Goal: Task Accomplishment & Management: Complete application form

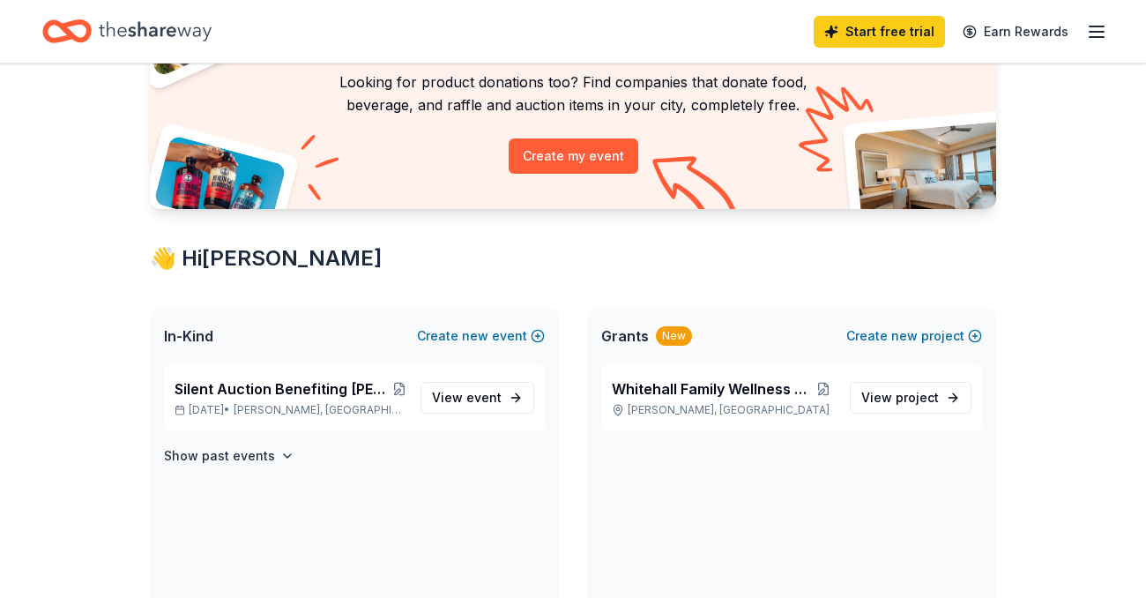
scroll to position [183, 0]
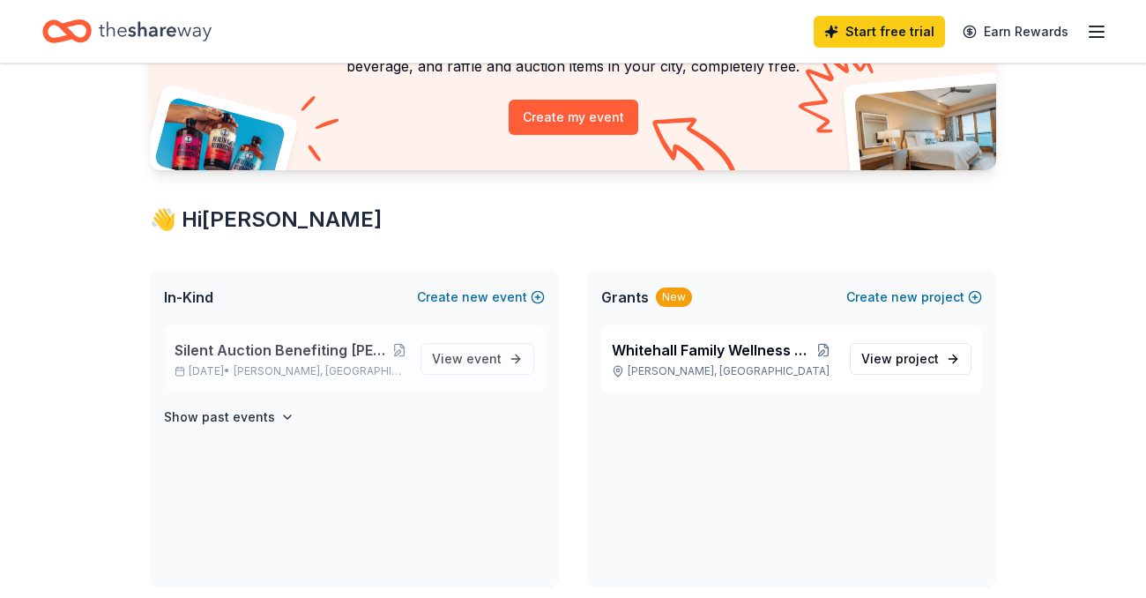
click at [311, 351] on span "Silent Auction Benefiting [PERSON_NAME] PTA Presents The Lion King [PERSON_NAME…" at bounding box center [284, 349] width 218 height 21
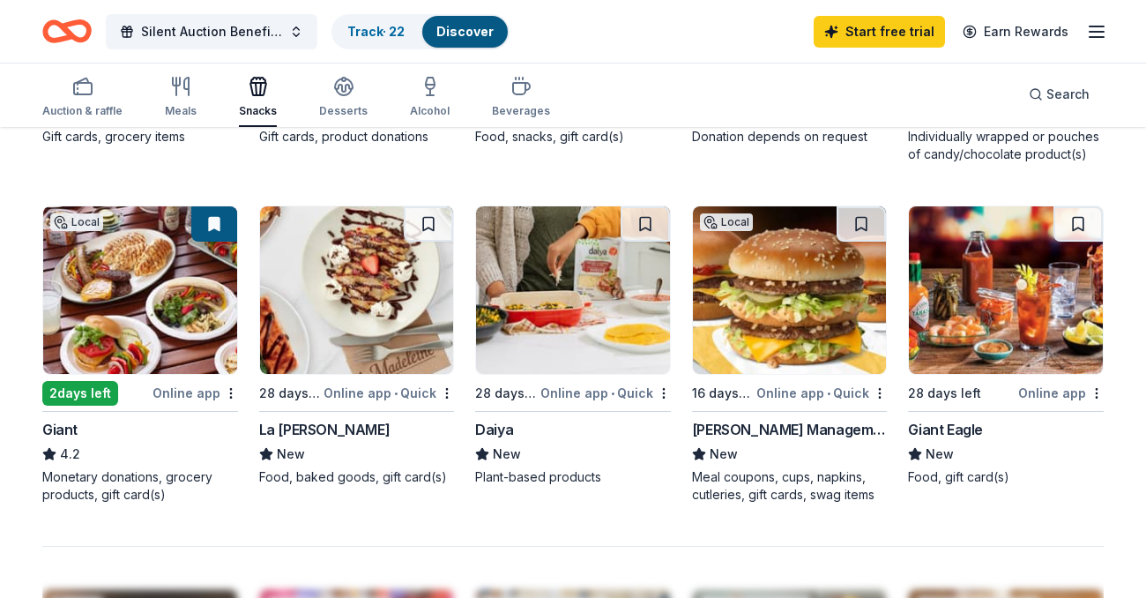
scroll to position [1184, 0]
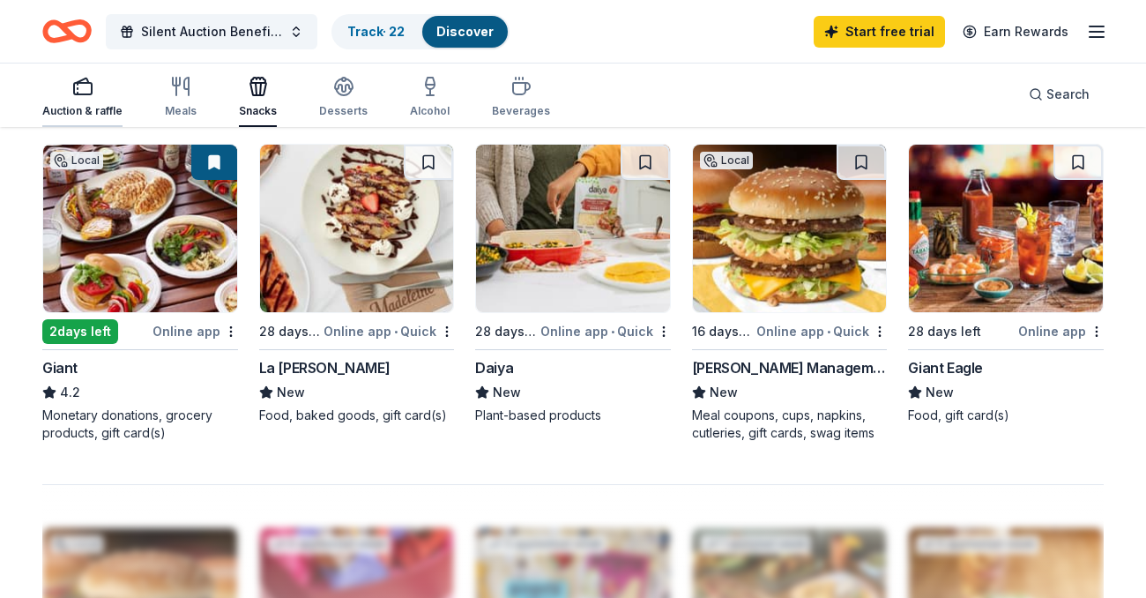
click at [80, 104] on div "Auction & raffle" at bounding box center [82, 111] width 80 height 14
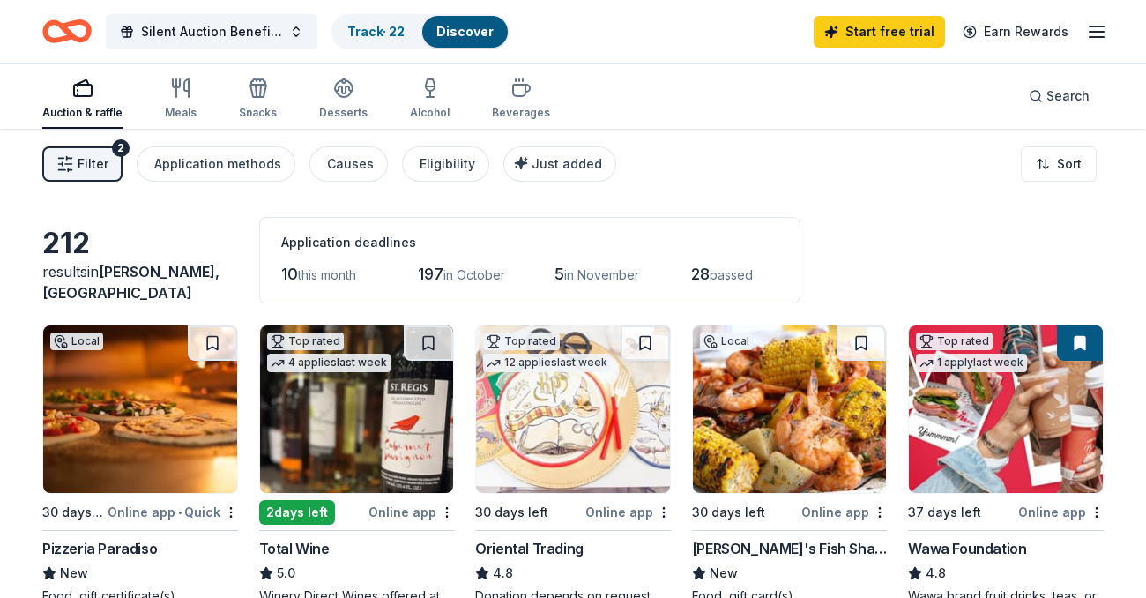
click at [92, 167] on span "Filter" at bounding box center [93, 163] width 31 height 21
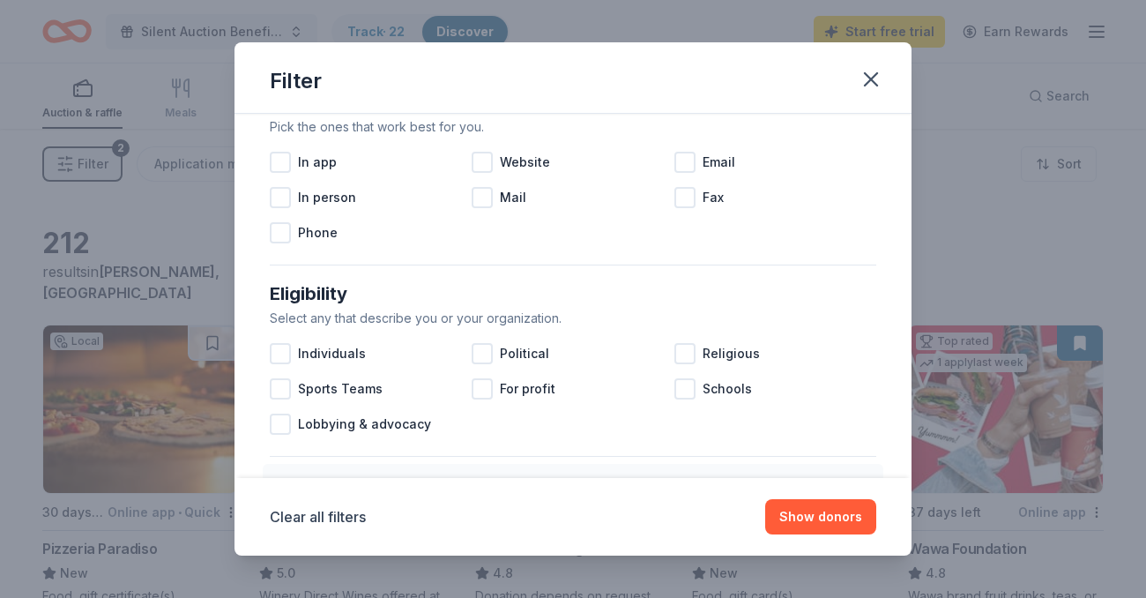
scroll to position [373, 0]
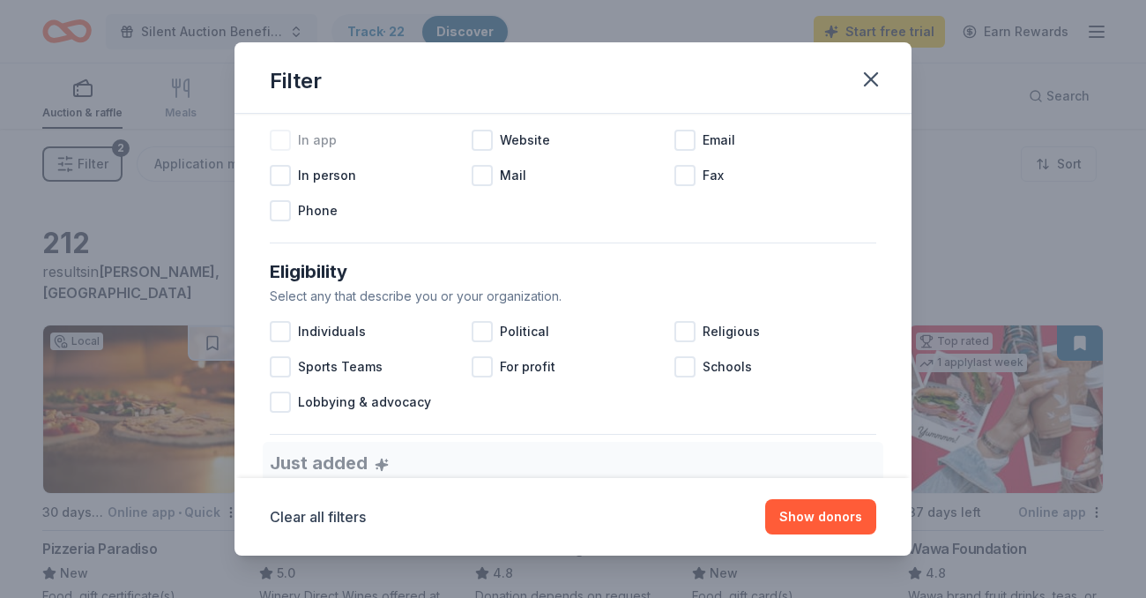
click at [319, 141] on span "In app" at bounding box center [317, 140] width 39 height 21
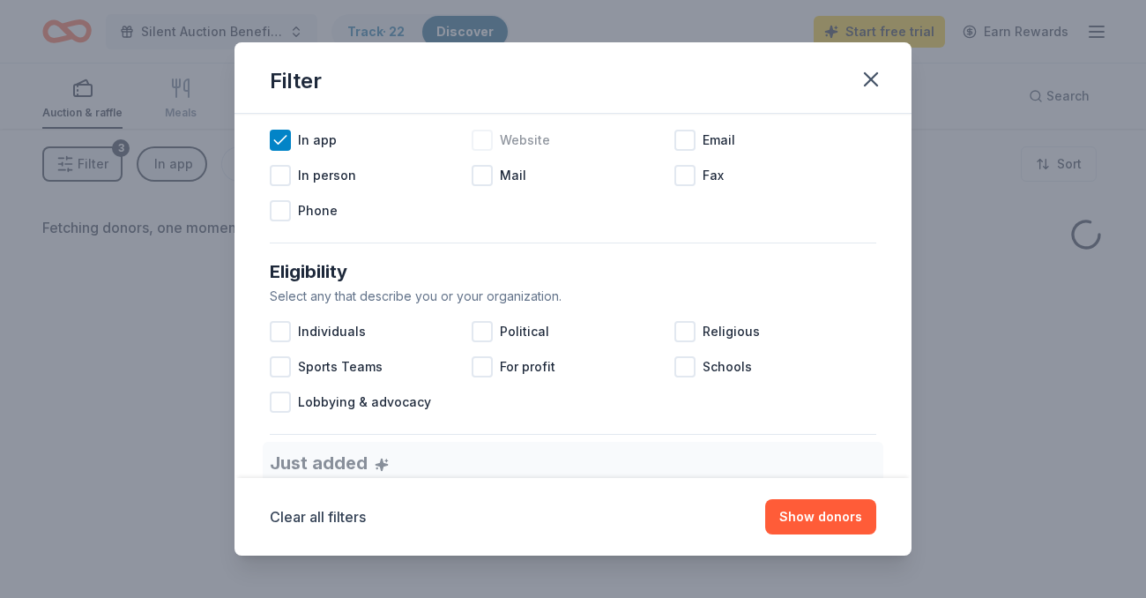
click at [488, 141] on div at bounding box center [482, 140] width 21 height 21
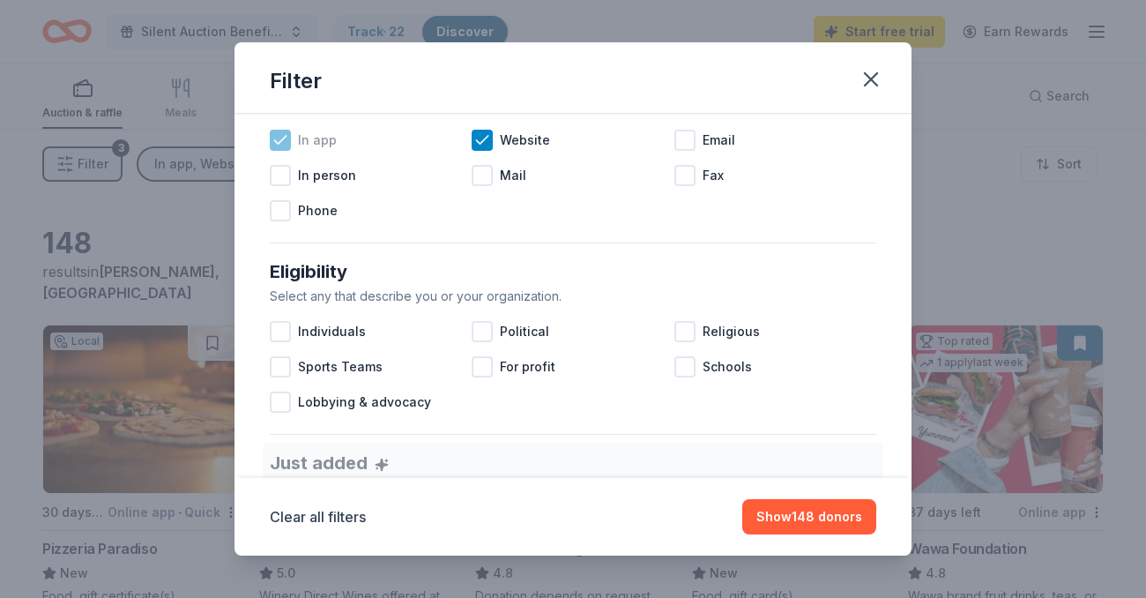
click at [317, 140] on span "In app" at bounding box center [317, 140] width 39 height 21
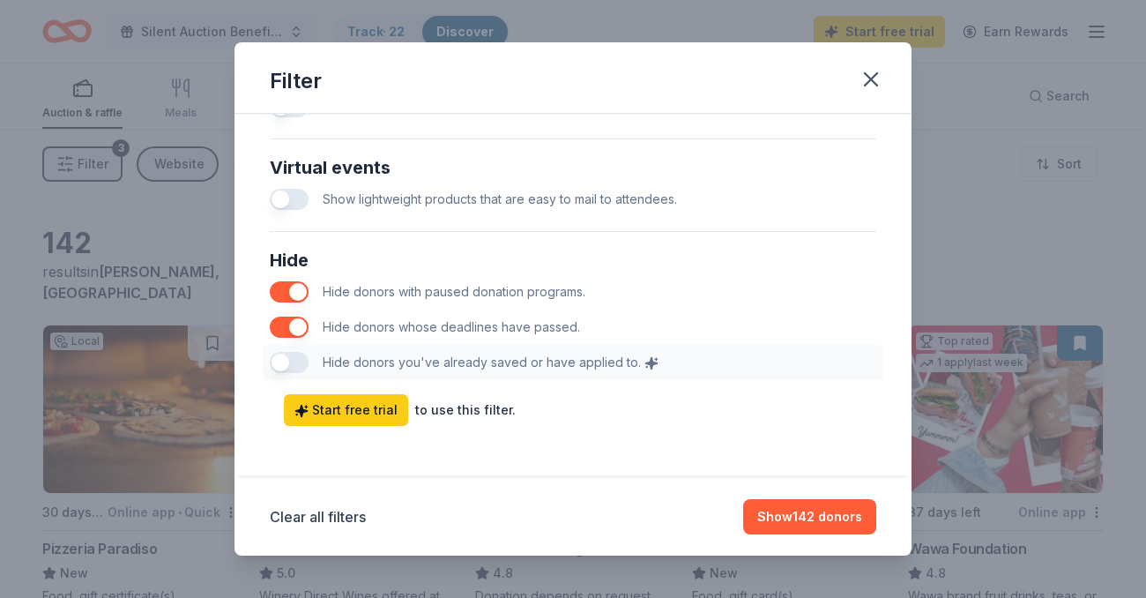
scroll to position [914, 0]
click at [779, 519] on button "Show 142 donors" at bounding box center [809, 516] width 133 height 35
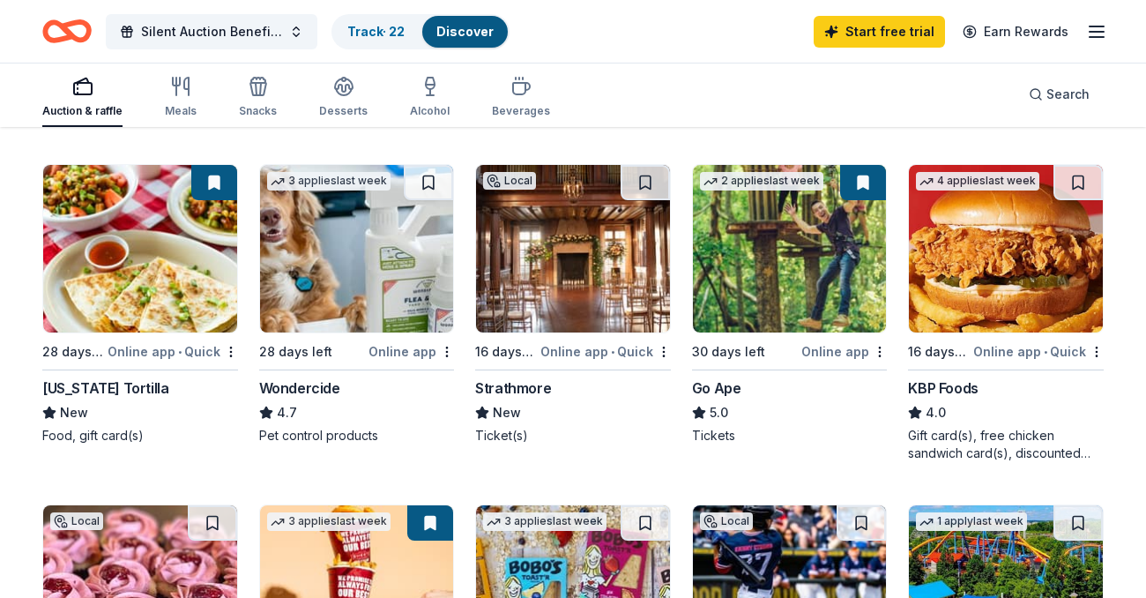
scroll to position [842, 0]
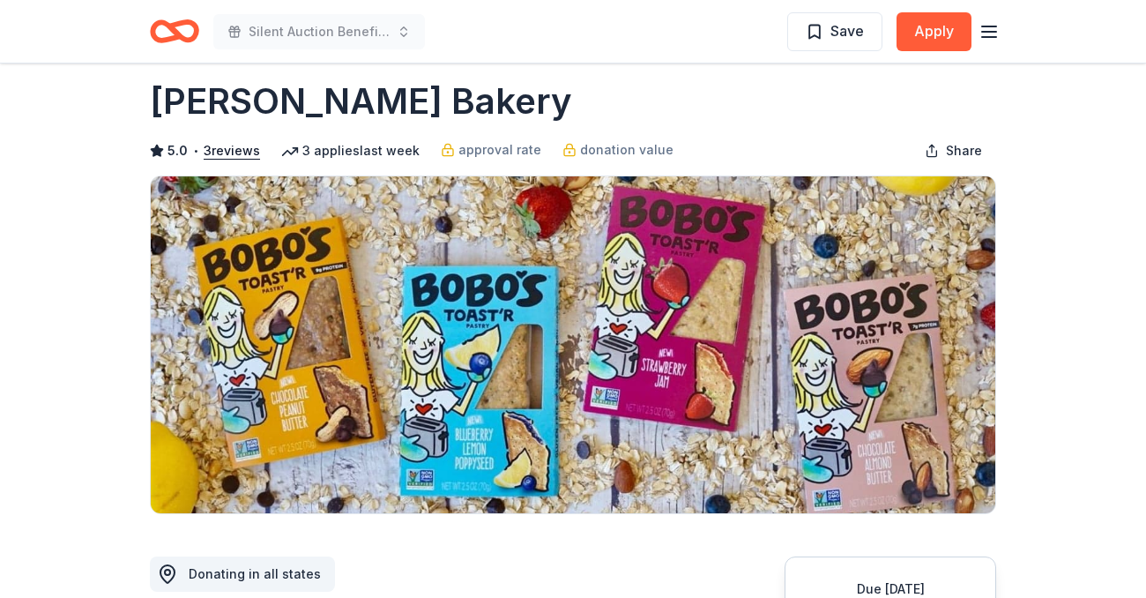
scroll to position [19, 0]
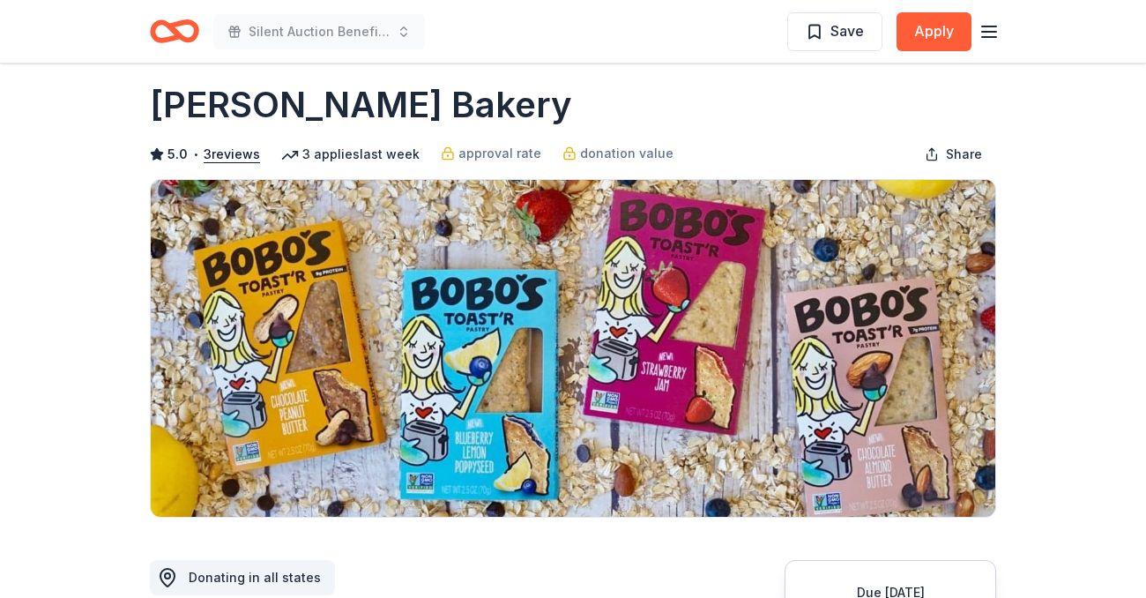
drag, startPoint x: 150, startPoint y: 112, endPoint x: 399, endPoint y: 114, distance: 248.7
click at [399, 114] on div "Bobo's Bakery" at bounding box center [573, 104] width 846 height 49
drag, startPoint x: 399, startPoint y: 114, endPoint x: 154, endPoint y: 111, distance: 244.3
click at [154, 111] on div "Bobo's Bakery" at bounding box center [573, 104] width 846 height 49
drag, startPoint x: 155, startPoint y: 110, endPoint x: 404, endPoint y: 117, distance: 248.7
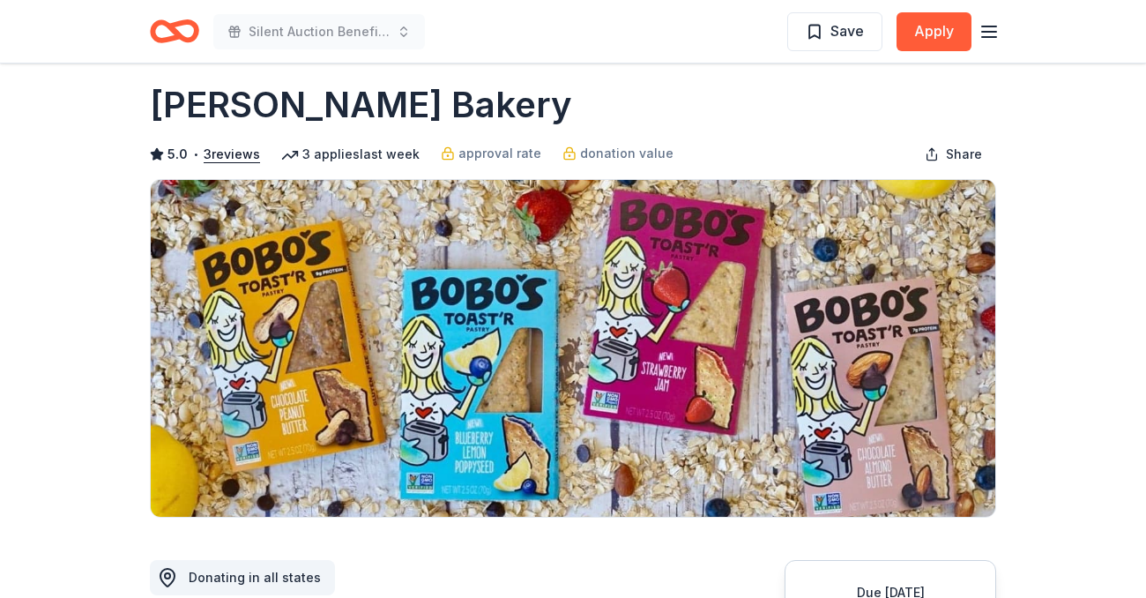
click at [404, 117] on div "Bobo's Bakery" at bounding box center [573, 104] width 846 height 49
drag, startPoint x: 403, startPoint y: 112, endPoint x: 198, endPoint y: 111, distance: 204.6
click at [198, 111] on div "Bobo's Bakery" at bounding box center [573, 104] width 846 height 49
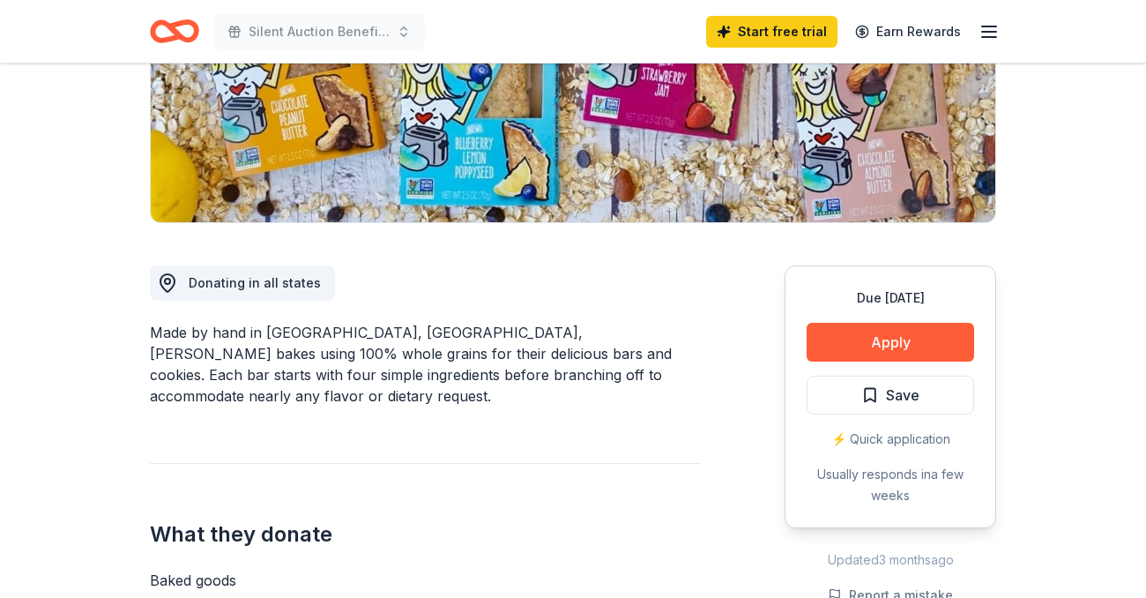
scroll to position [348, 0]
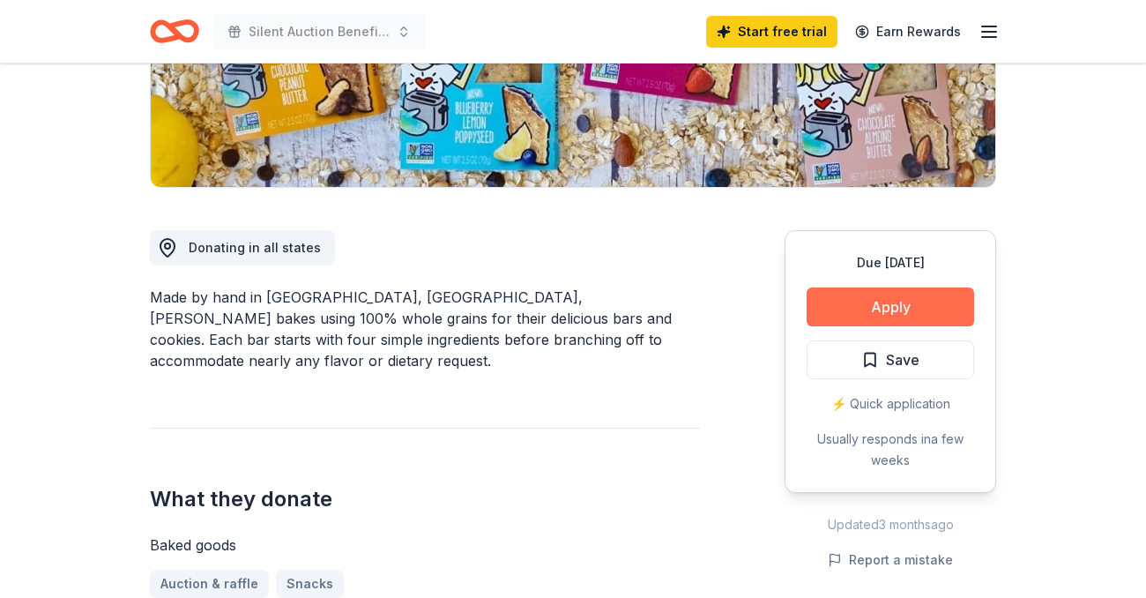
click at [921, 316] on button "Apply" at bounding box center [891, 306] width 168 height 39
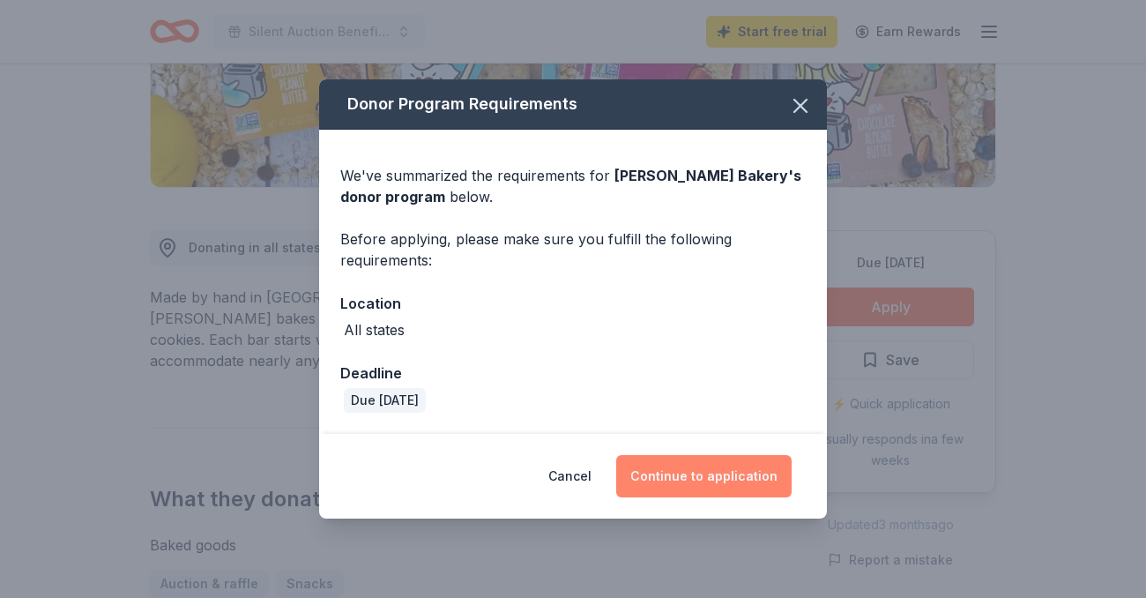
click at [683, 486] on button "Continue to application" at bounding box center [703, 476] width 175 height 42
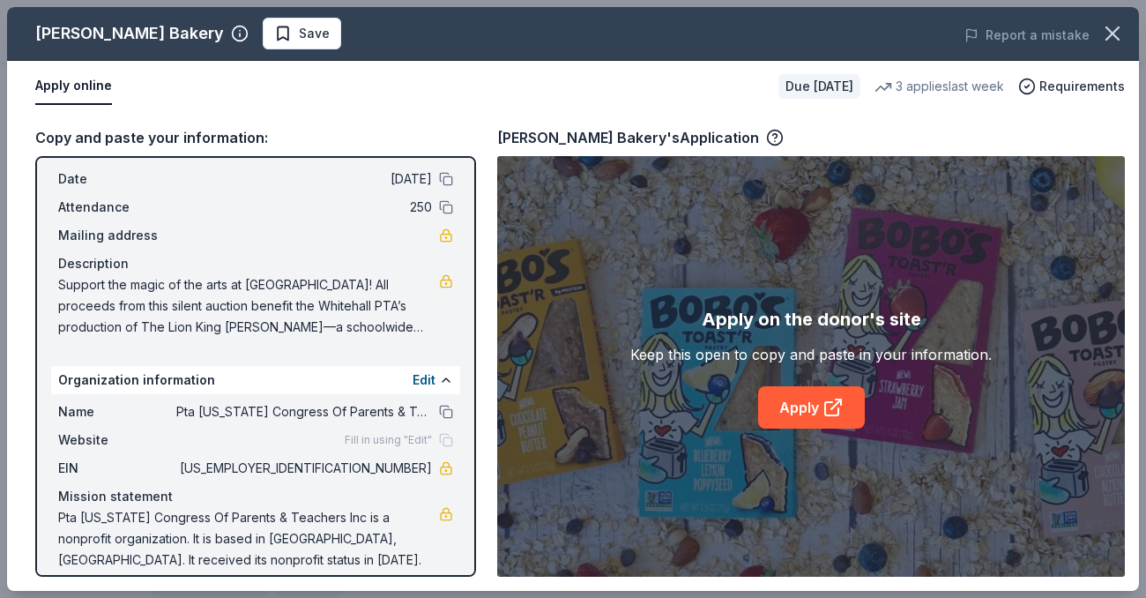
scroll to position [84, 0]
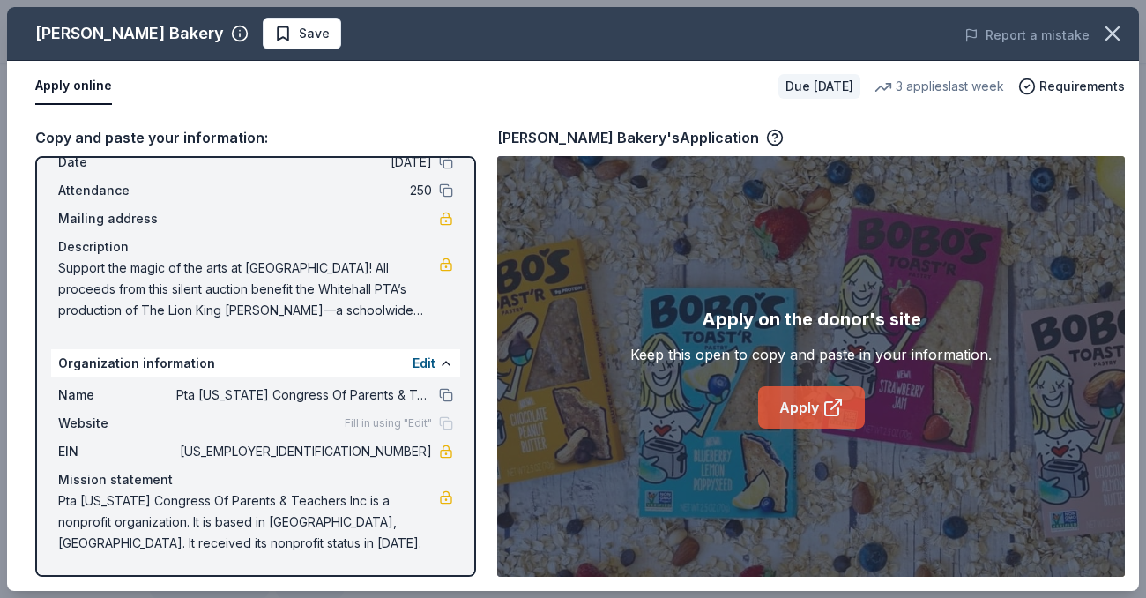
click at [801, 409] on link "Apply" at bounding box center [811, 407] width 107 height 42
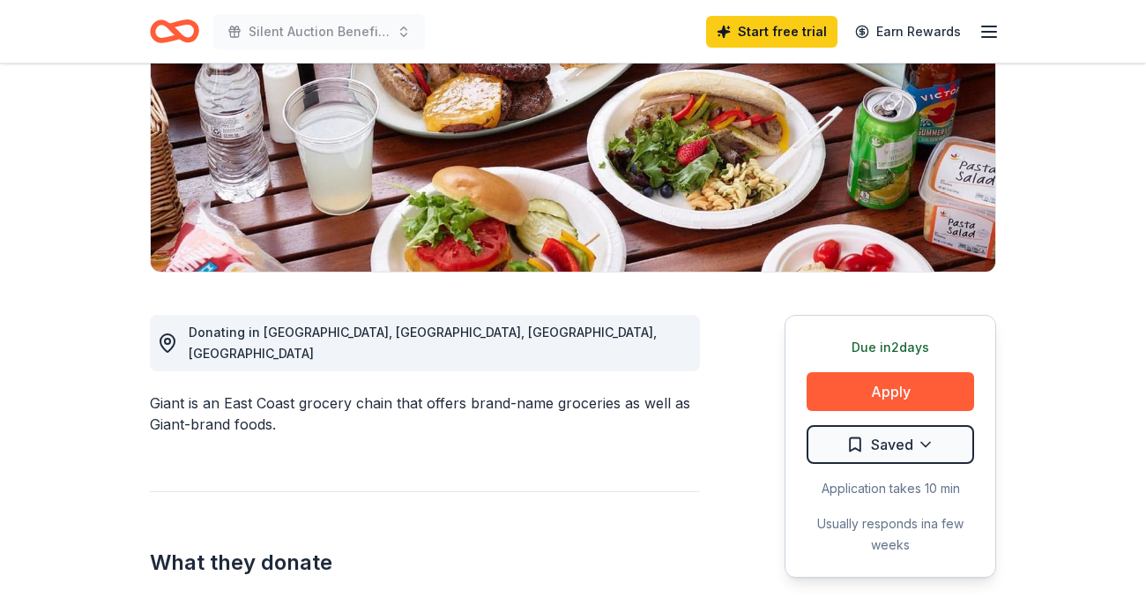
scroll to position [292, 0]
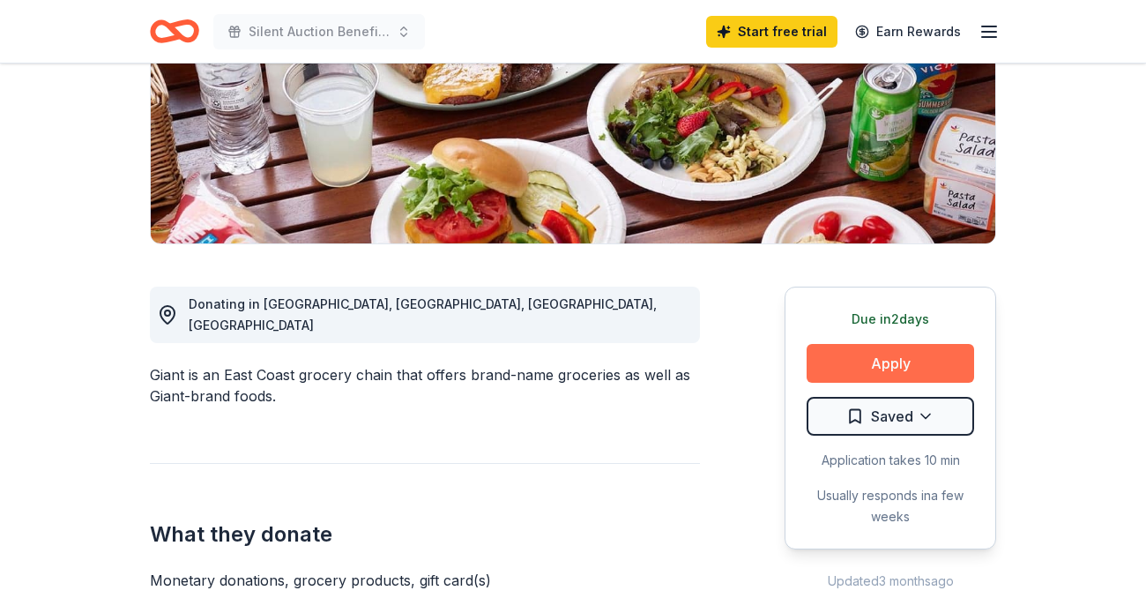
click at [898, 367] on button "Apply" at bounding box center [891, 363] width 168 height 39
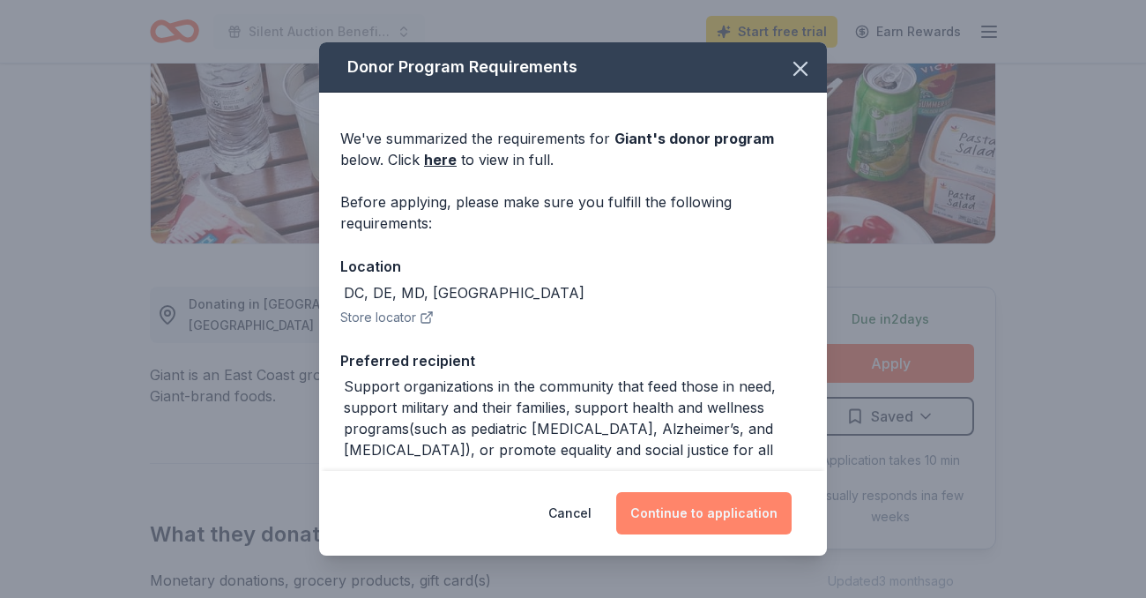
click at [691, 511] on button "Continue to application" at bounding box center [703, 513] width 175 height 42
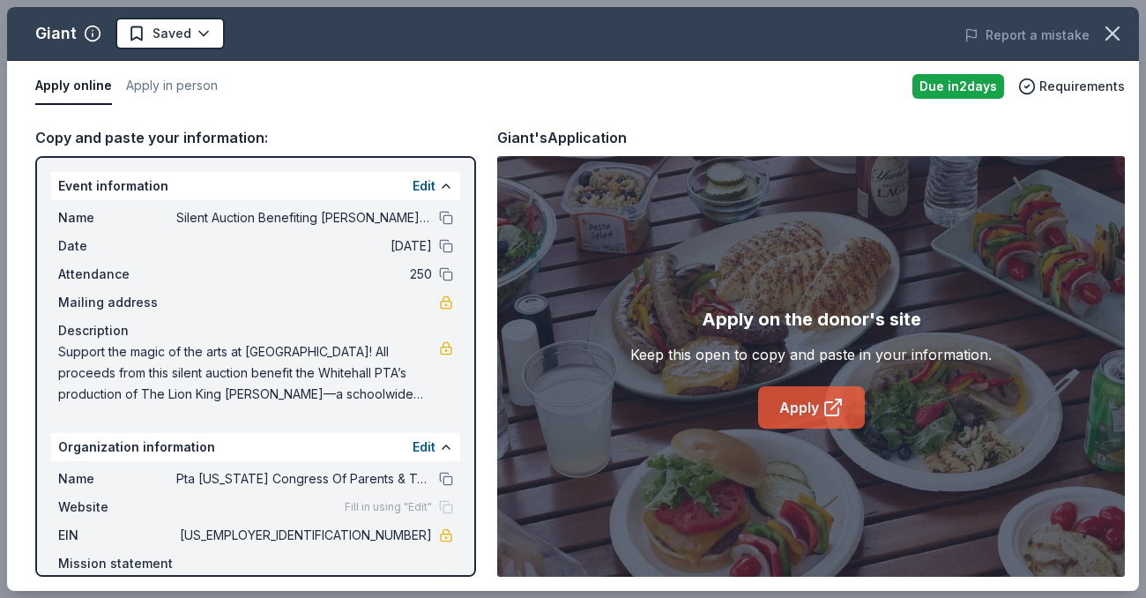
click at [794, 416] on link "Apply" at bounding box center [811, 407] width 107 height 42
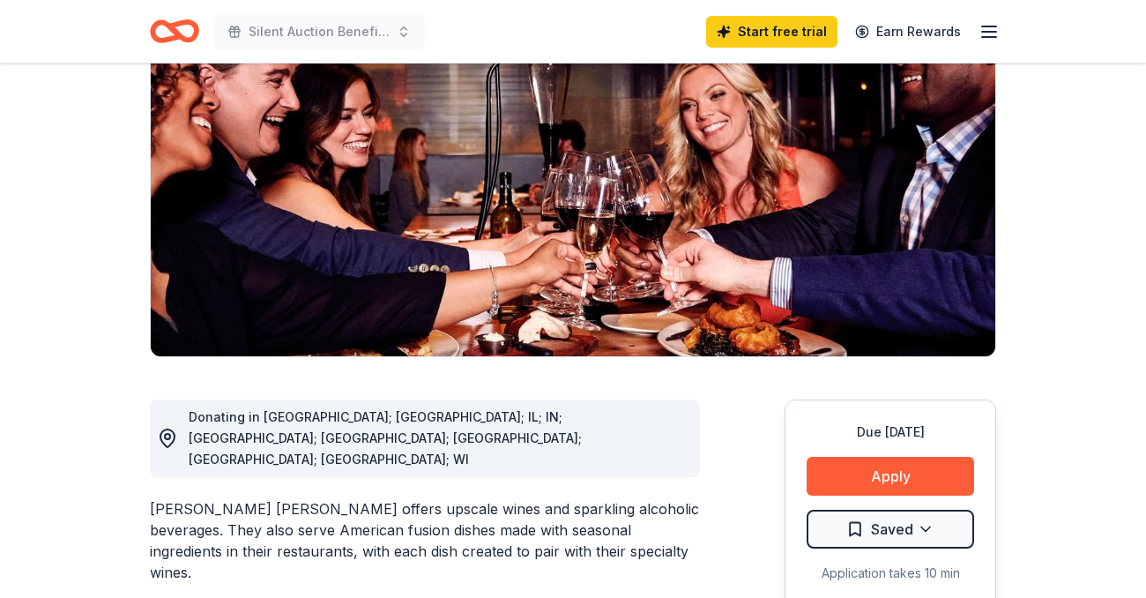
scroll to position [342, 0]
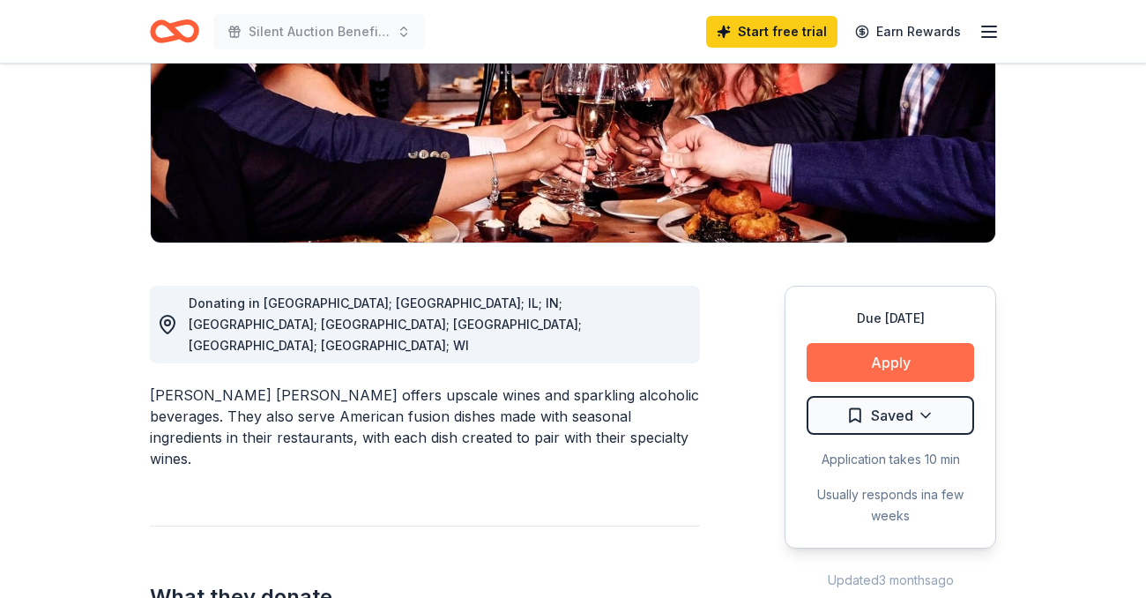
click at [861, 343] on button "Apply" at bounding box center [891, 362] width 168 height 39
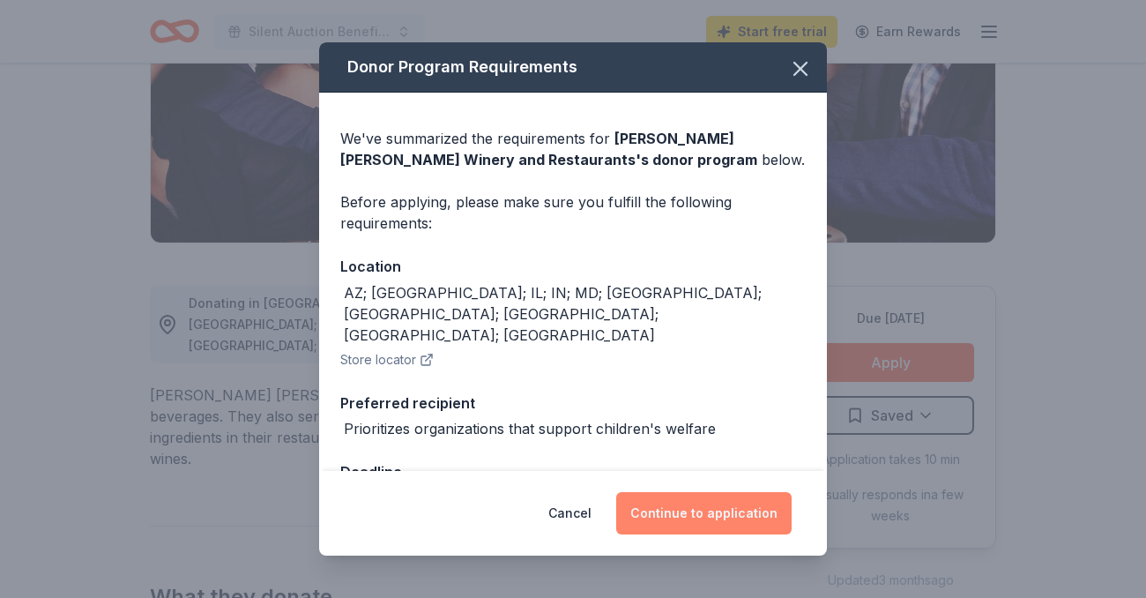
click at [695, 518] on button "Continue to application" at bounding box center [703, 513] width 175 height 42
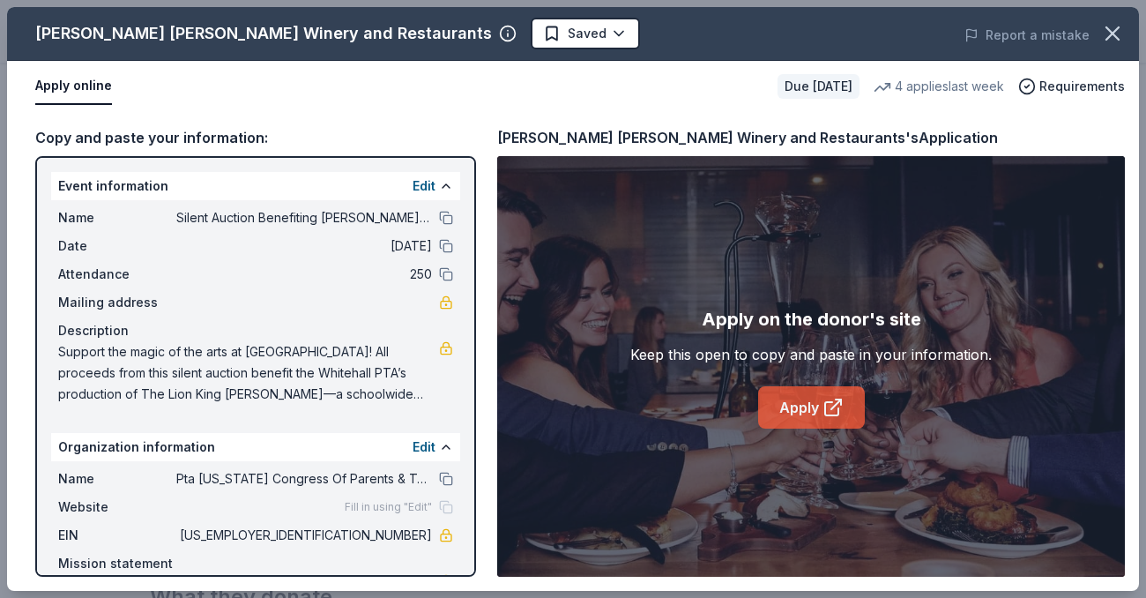
click at [783, 417] on link "Apply" at bounding box center [811, 407] width 107 height 42
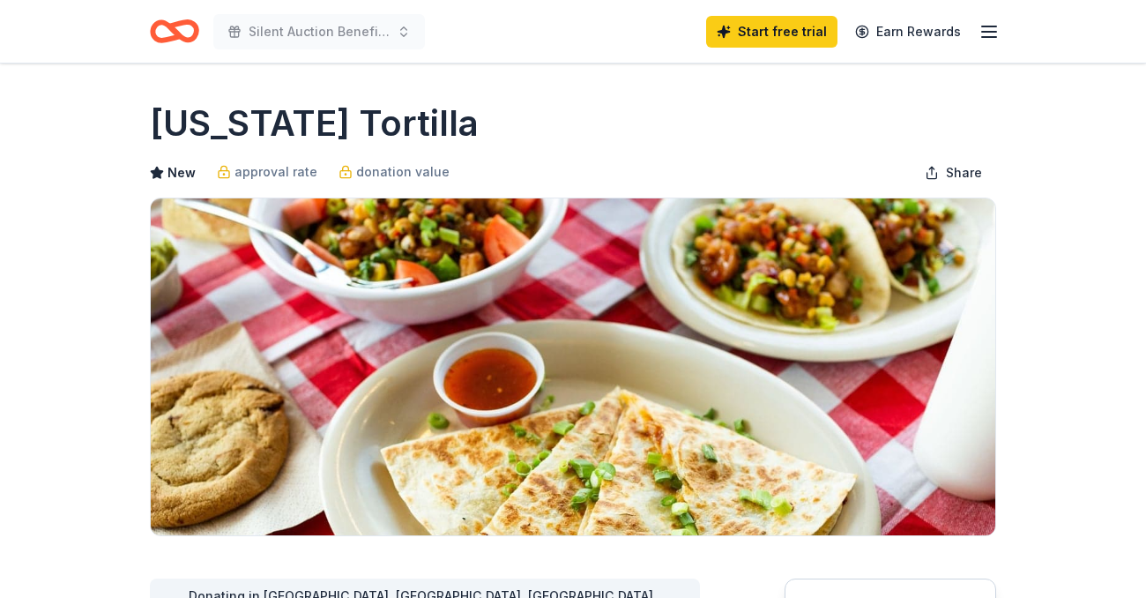
scroll to position [339, 0]
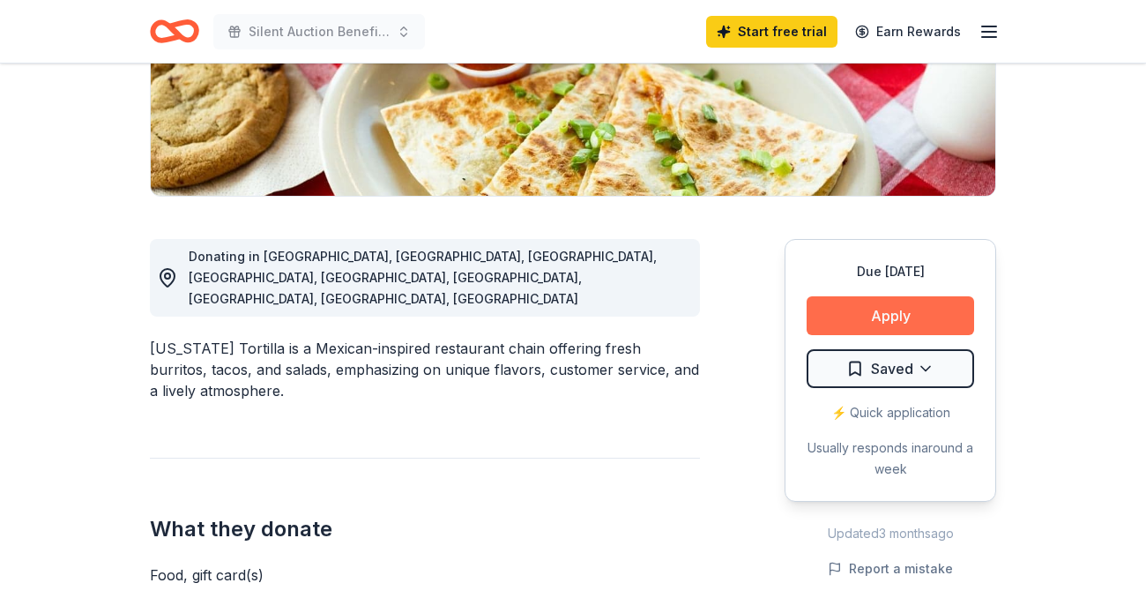
click at [860, 323] on button "Apply" at bounding box center [891, 315] width 168 height 39
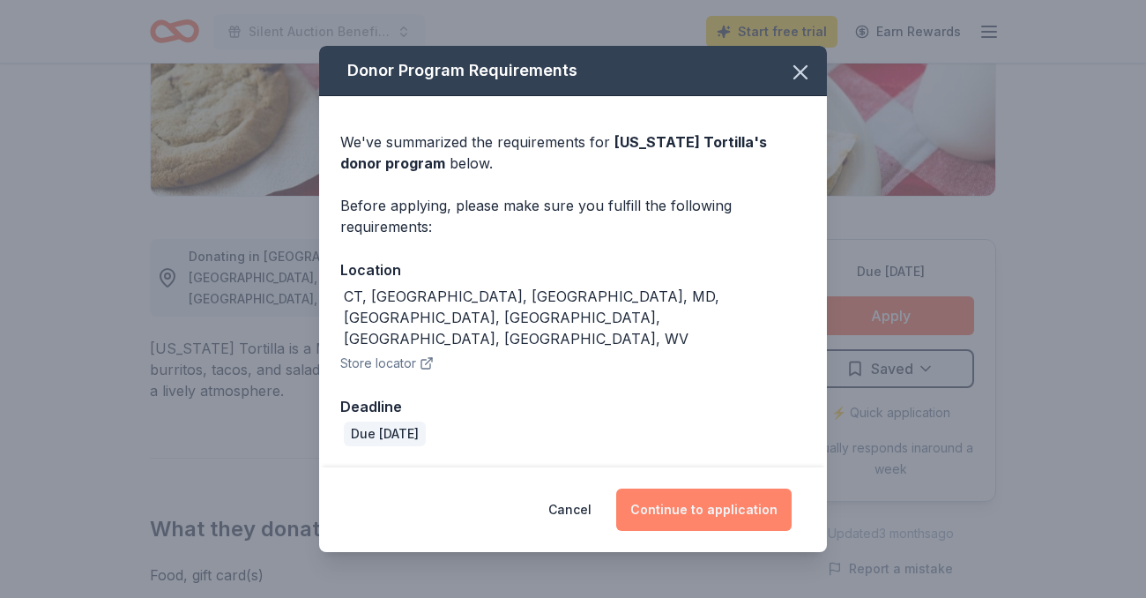
click at [698, 490] on button "Continue to application" at bounding box center [703, 509] width 175 height 42
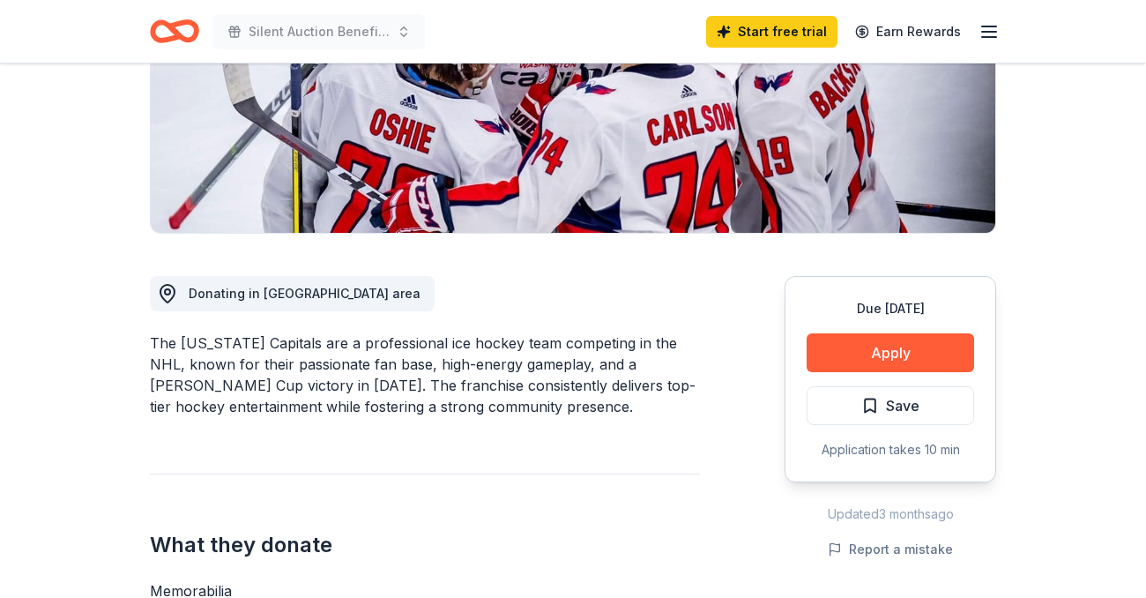
scroll to position [338, 0]
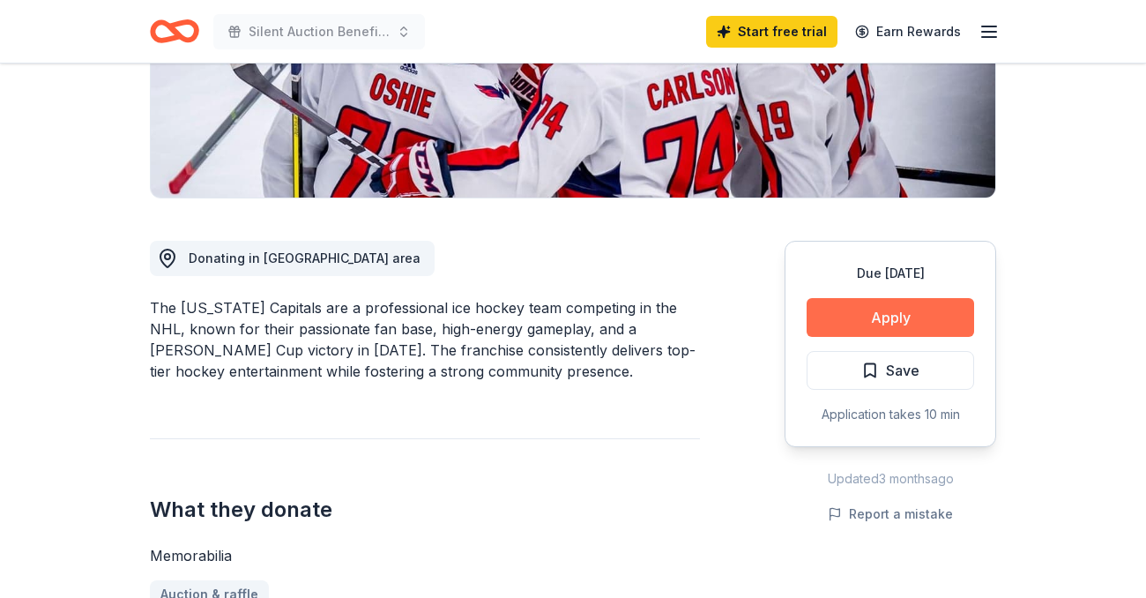
click at [900, 322] on button "Apply" at bounding box center [891, 317] width 168 height 39
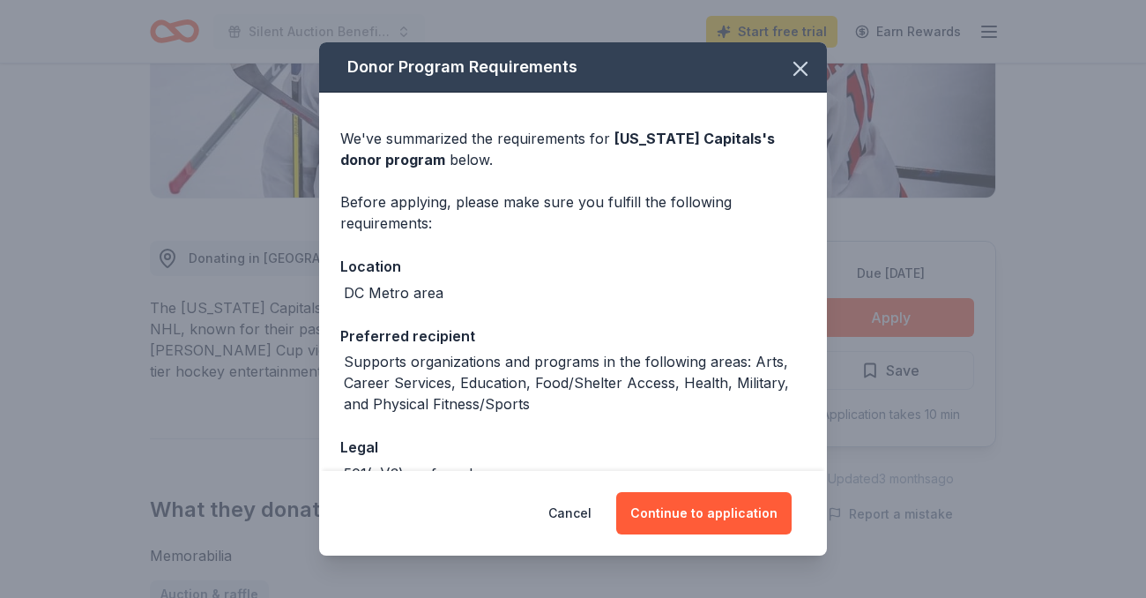
scroll to position [107, 0]
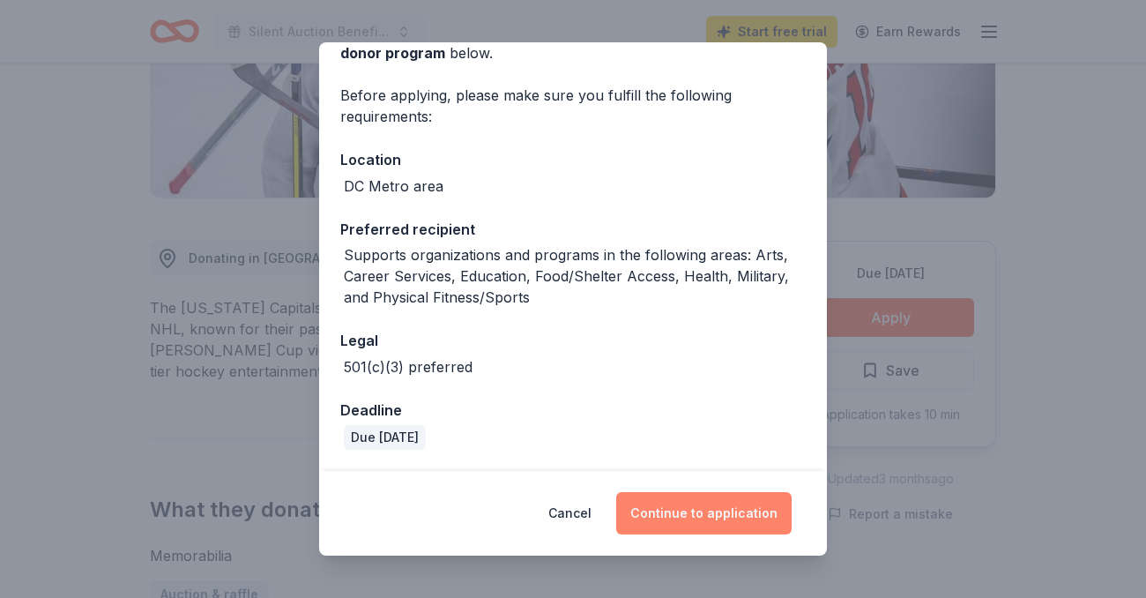
click at [723, 516] on button "Continue to application" at bounding box center [703, 513] width 175 height 42
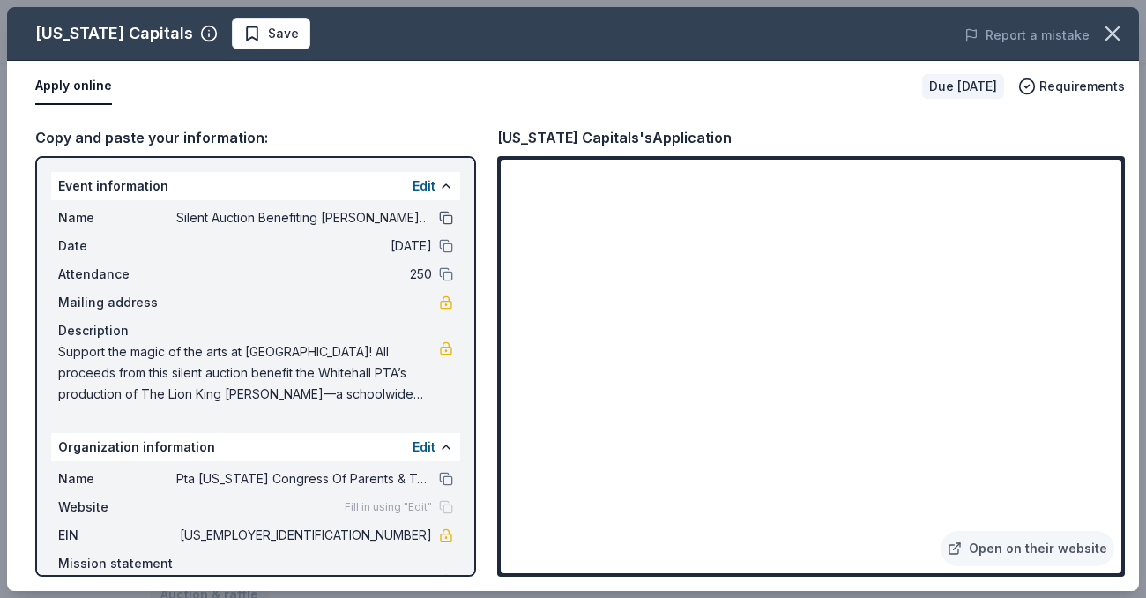
click at [445, 220] on button at bounding box center [446, 218] width 14 height 14
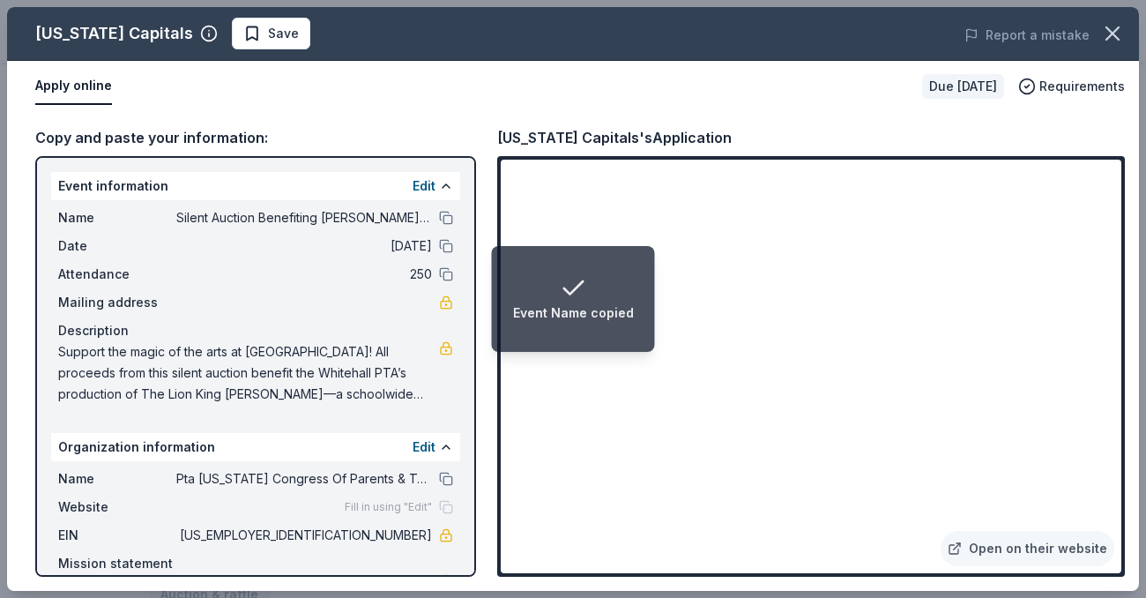
drag, startPoint x: 57, startPoint y: 350, endPoint x: 278, endPoint y: 404, distance: 226.9
click at [278, 404] on span "Support the magic of the arts at [GEOGRAPHIC_DATA]! All proceeds from this sile…" at bounding box center [248, 372] width 381 height 63
drag, startPoint x: 278, startPoint y: 397, endPoint x: 177, endPoint y: 396, distance: 100.5
click at [177, 396] on span "Support the magic of the arts at [GEOGRAPHIC_DATA]! All proceeds from this sile…" at bounding box center [248, 372] width 381 height 63
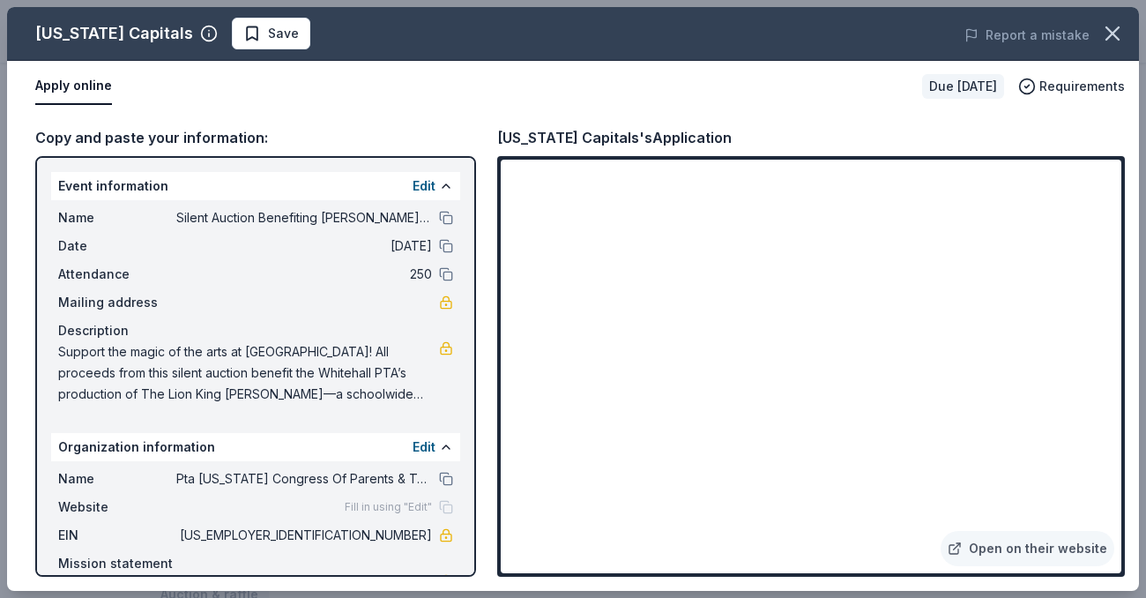
scroll to position [84, 0]
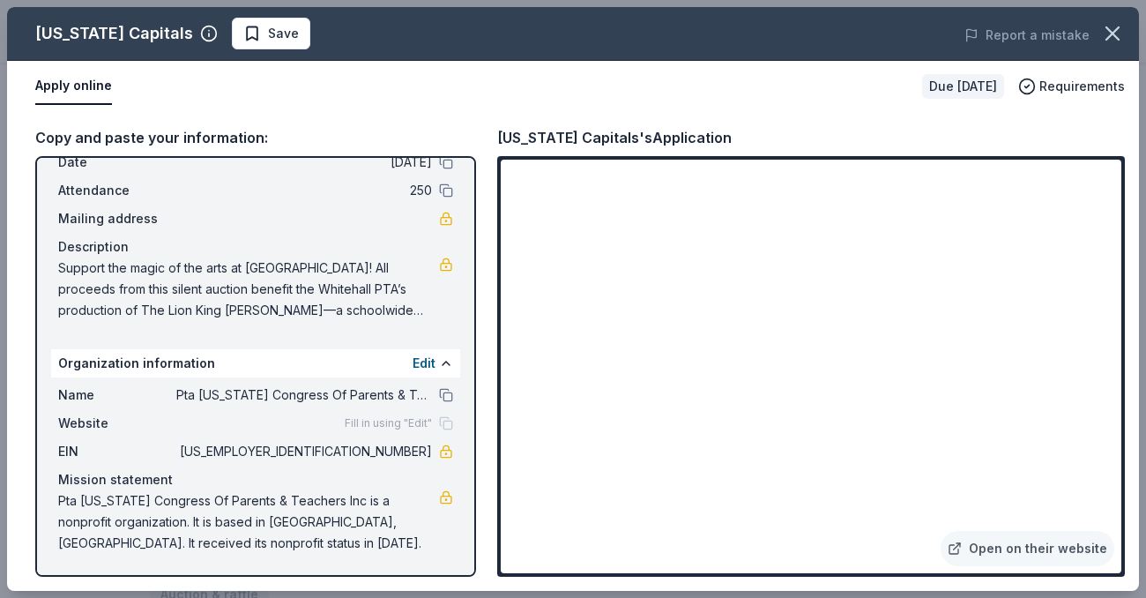
drag, startPoint x: 57, startPoint y: 265, endPoint x: 34, endPoint y: 399, distance: 135.1
click at [34, 399] on div "Copy and paste your information: Event information Edit Name Silent Auction Ben…" at bounding box center [573, 351] width 1132 height 479
